Goal: Task Accomplishment & Management: Manage account settings

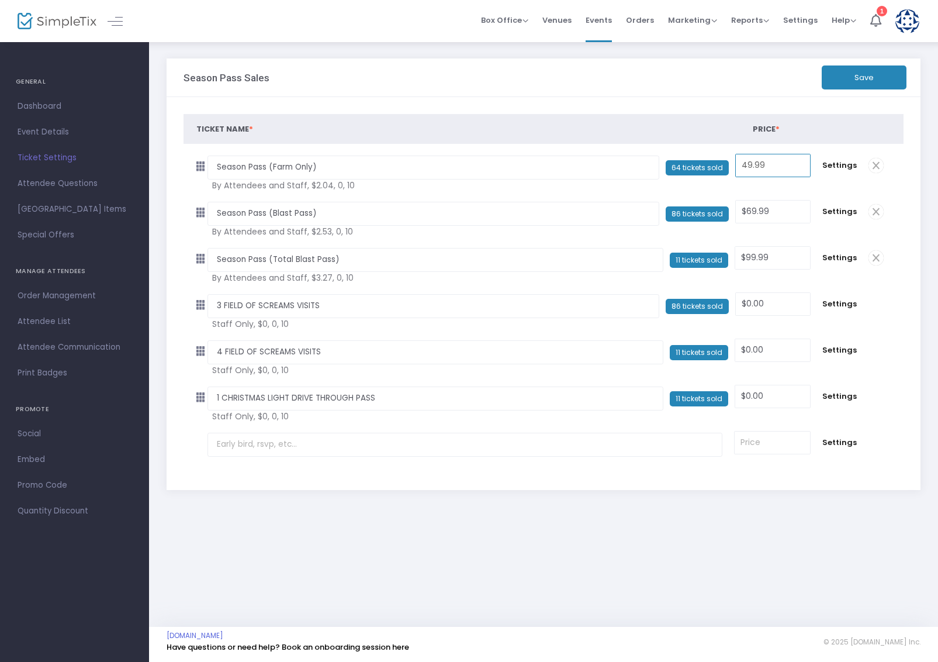
click at [755, 168] on input "49.99" at bounding box center [773, 165] width 74 height 22
click at [749, 165] on input "49.99" at bounding box center [773, 165] width 74 height 22
type input "$39.99"
click at [751, 210] on input "69.99" at bounding box center [773, 212] width 74 height 22
click at [751, 211] on input "69.99" at bounding box center [773, 212] width 74 height 22
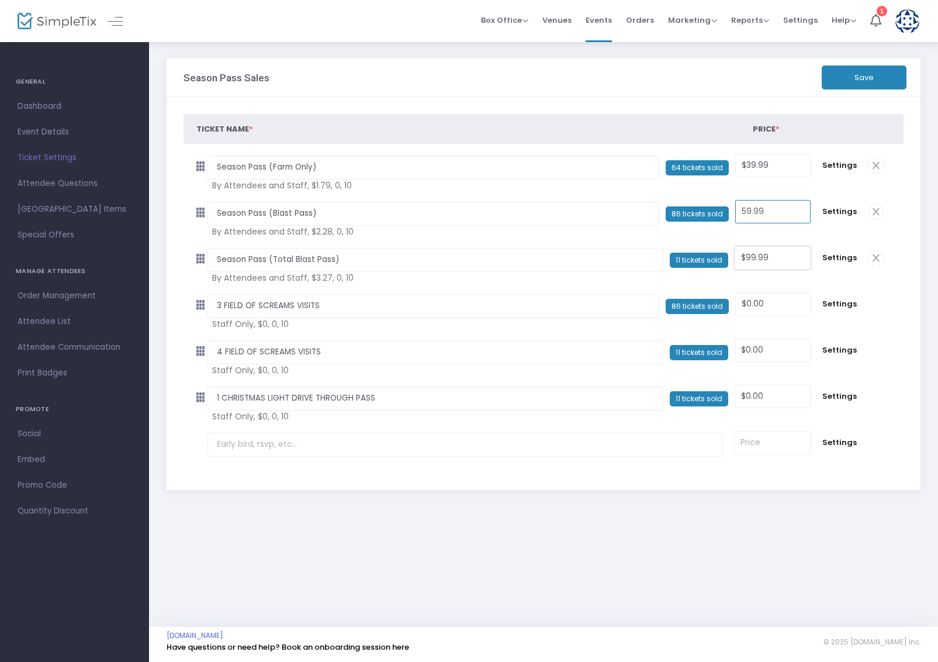
type input "$59.99"
click at [755, 258] on input "99.99" at bounding box center [773, 258] width 74 height 22
click at [749, 258] on input "99.99" at bounding box center [773, 258] width 74 height 22
type input "$89.99"
click at [876, 73] on button "Save" at bounding box center [864, 77] width 85 height 24
